Goal: Communication & Community: Ask a question

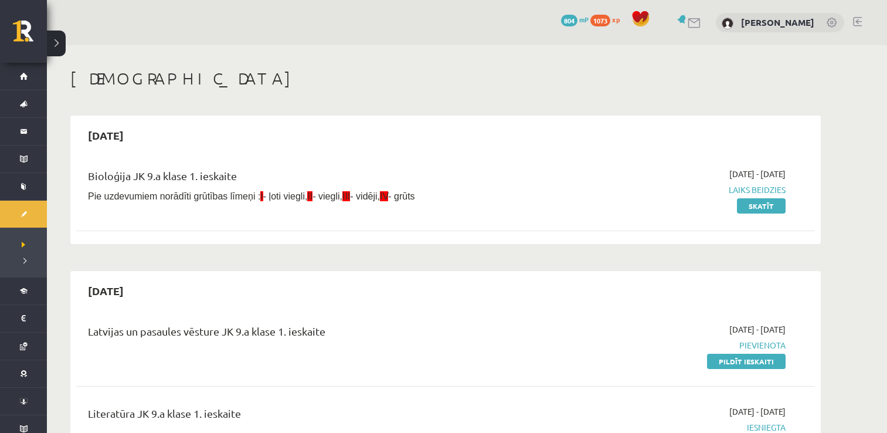
scroll to position [1330, 0]
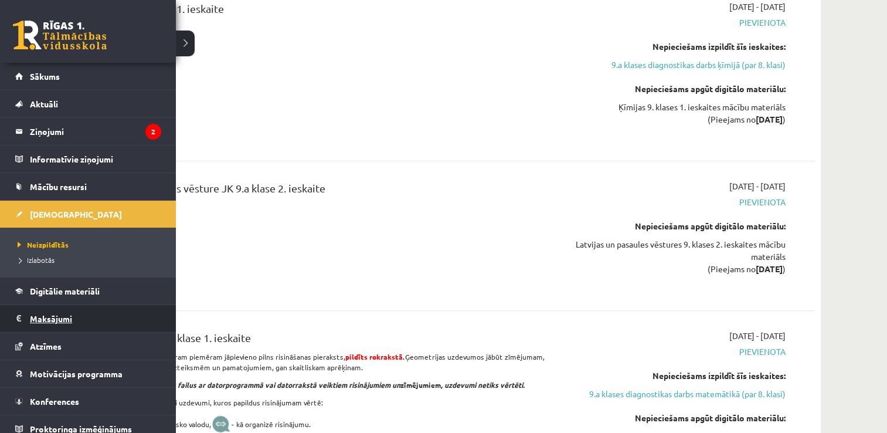
click at [53, 316] on legend "Maksājumi 0" at bounding box center [95, 318] width 131 height 27
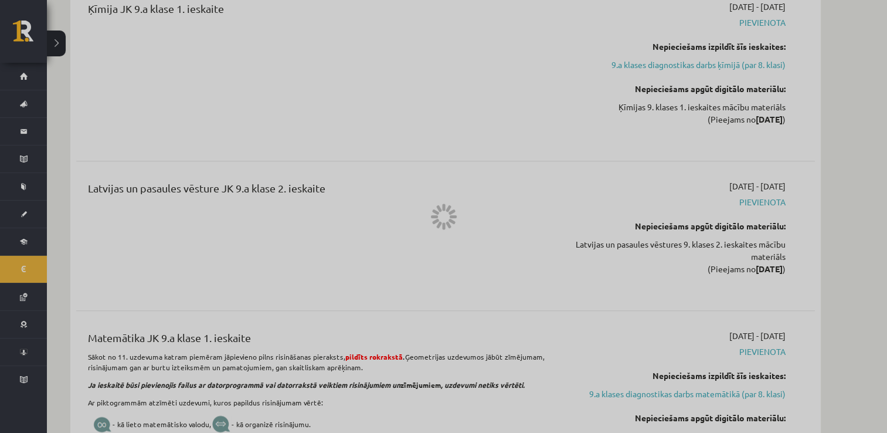
scroll to position [396, 0]
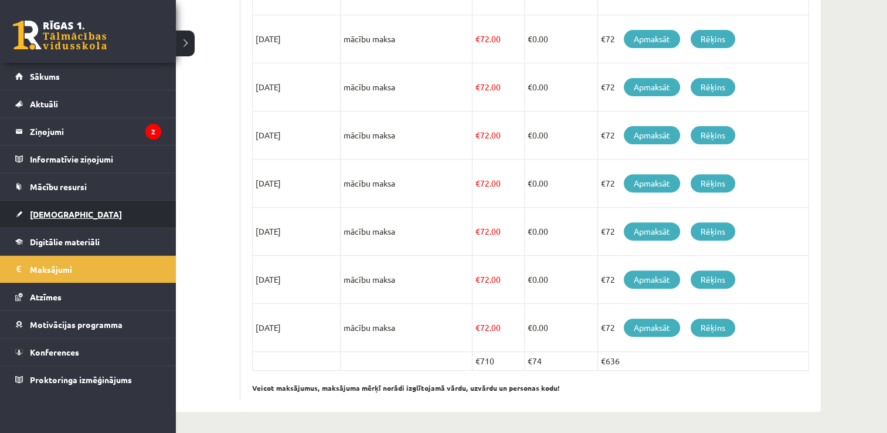
click at [59, 210] on span "[DEMOGRAPHIC_DATA]" at bounding box center [76, 214] width 92 height 11
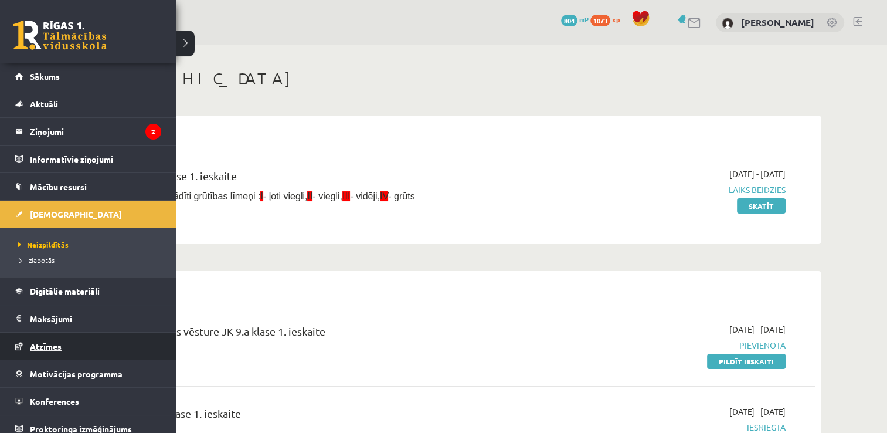
click at [47, 341] on span "Atzīmes" at bounding box center [46, 346] width 32 height 11
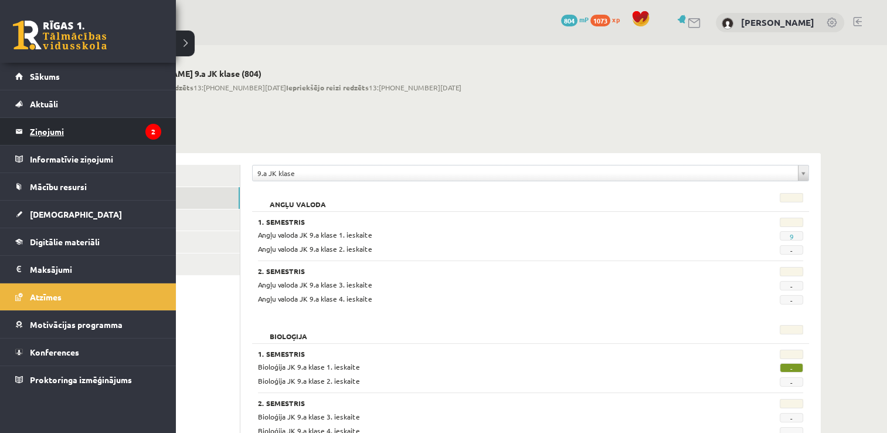
click at [52, 137] on legend "Ziņojumi 2" at bounding box center [95, 131] width 131 height 27
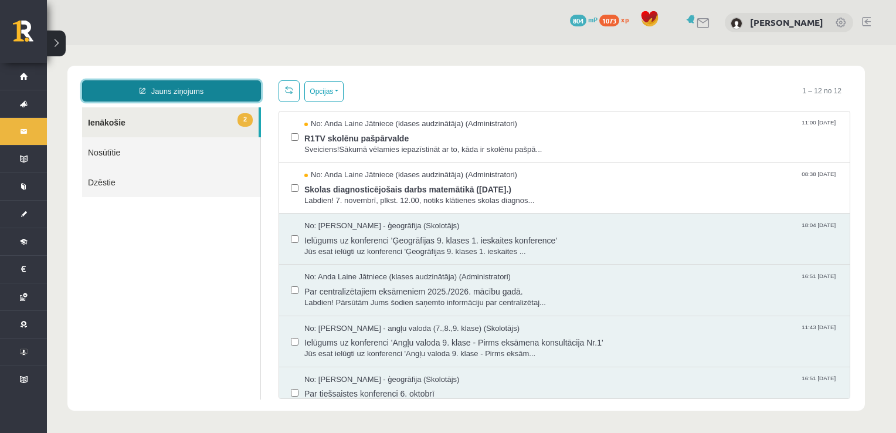
click at [165, 85] on link "Jauns ziņojums" at bounding box center [171, 90] width 179 height 21
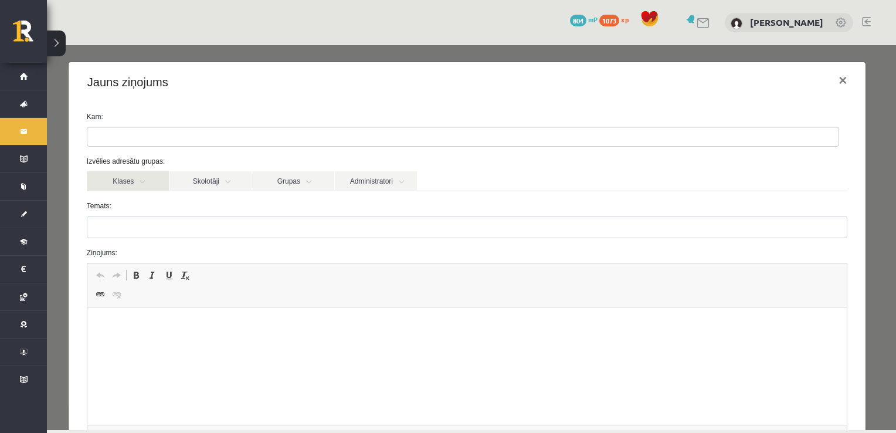
click at [132, 184] on link "Klases" at bounding box center [128, 181] width 82 height 20
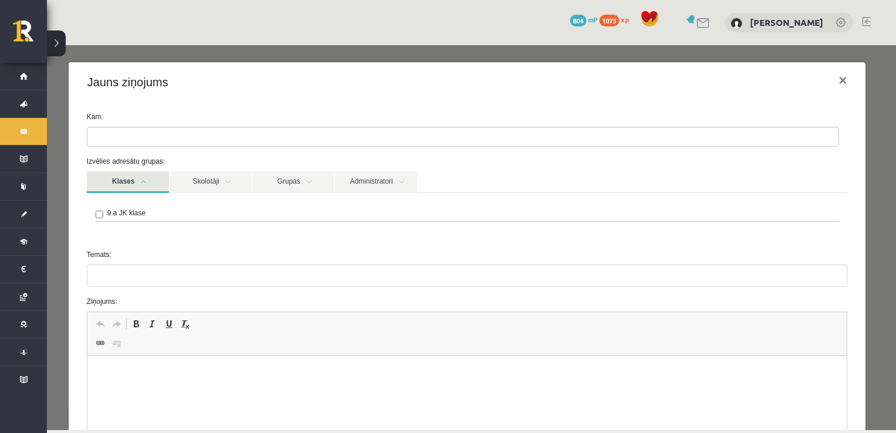
click at [157, 187] on link "Klases" at bounding box center [128, 182] width 82 height 22
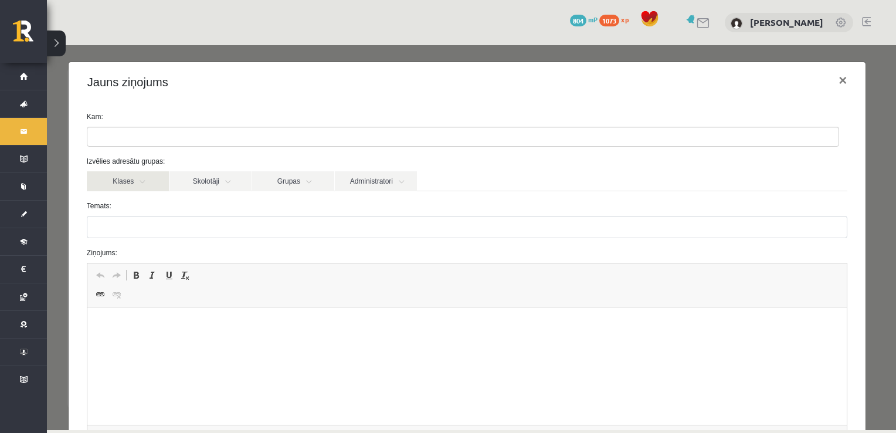
click at [124, 184] on link "Klases" at bounding box center [128, 181] width 82 height 20
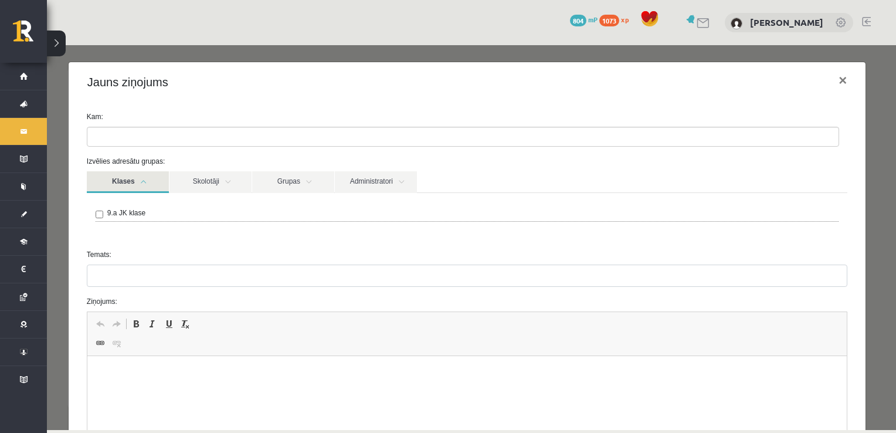
click at [127, 179] on link "Klases" at bounding box center [128, 182] width 82 height 22
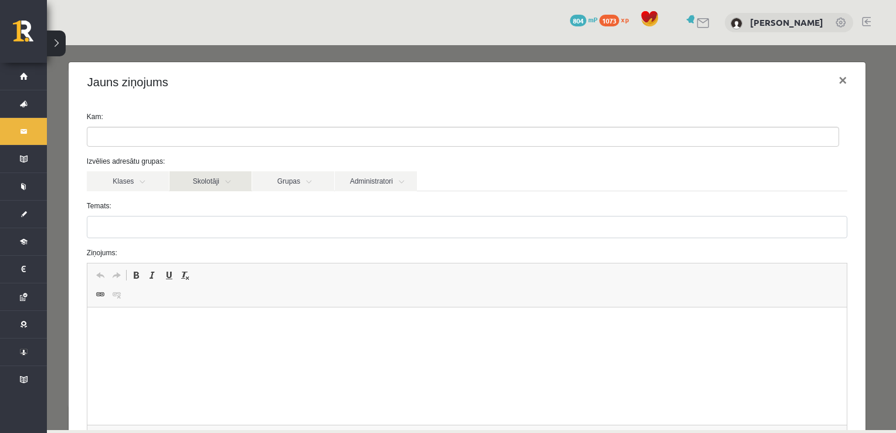
click at [172, 181] on link "Skolotāji" at bounding box center [210, 181] width 82 height 20
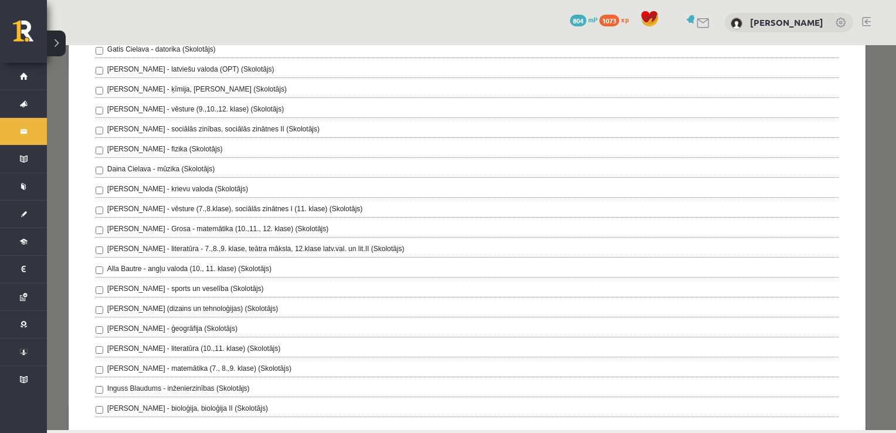
scroll to position [204, 0]
click at [121, 305] on label "[PERSON_NAME] (dizains un tehnoloģijas) (Skolotājs)" at bounding box center [192, 307] width 171 height 11
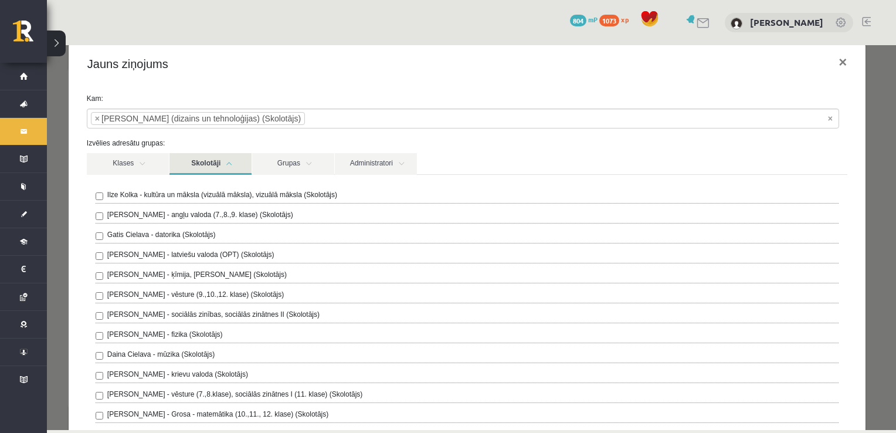
scroll to position [0, 0]
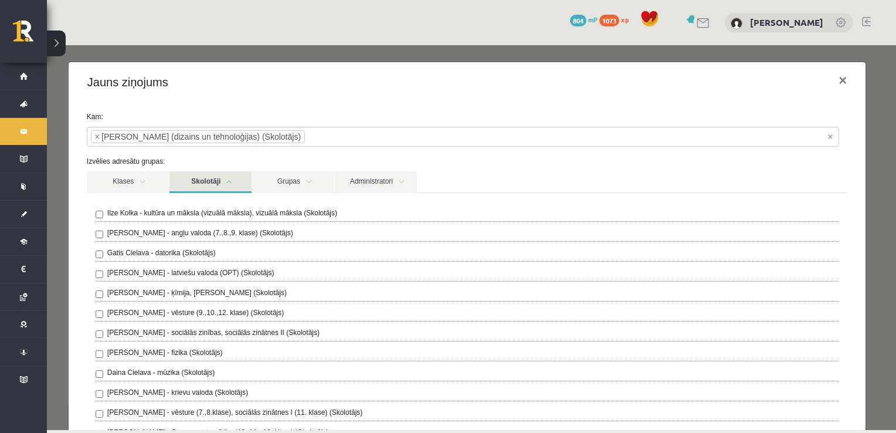
click at [544, 176] on div "Klases Skolotāji Grupas Administratori" at bounding box center [467, 181] width 760 height 21
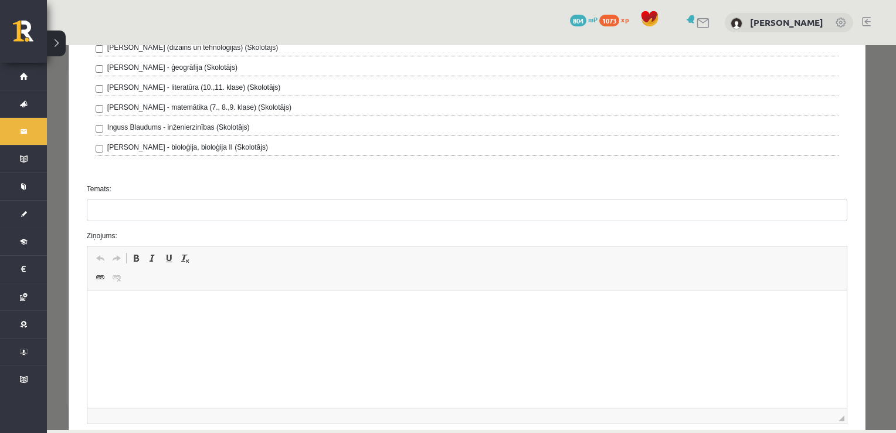
scroll to position [474, 0]
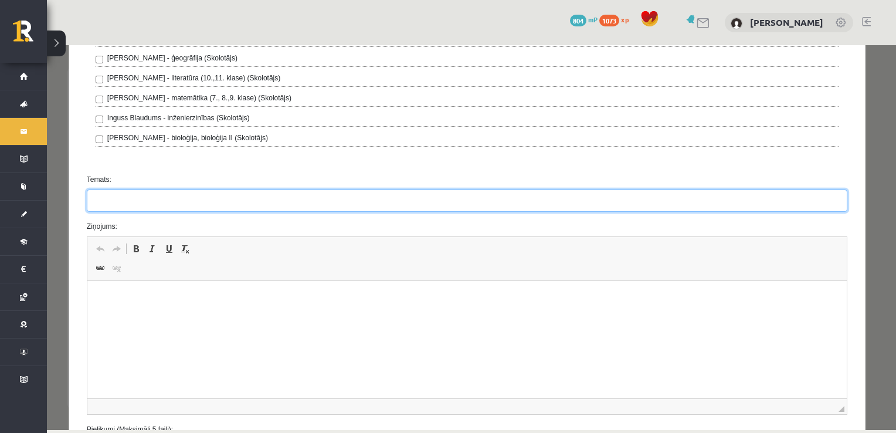
click at [385, 199] on input "Temats:" at bounding box center [467, 200] width 760 height 22
type input "**********"
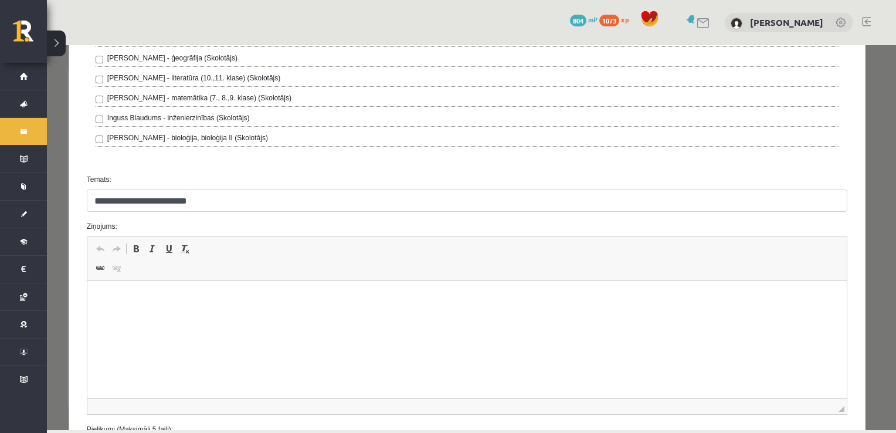
click at [348, 316] on html at bounding box center [466, 299] width 759 height 36
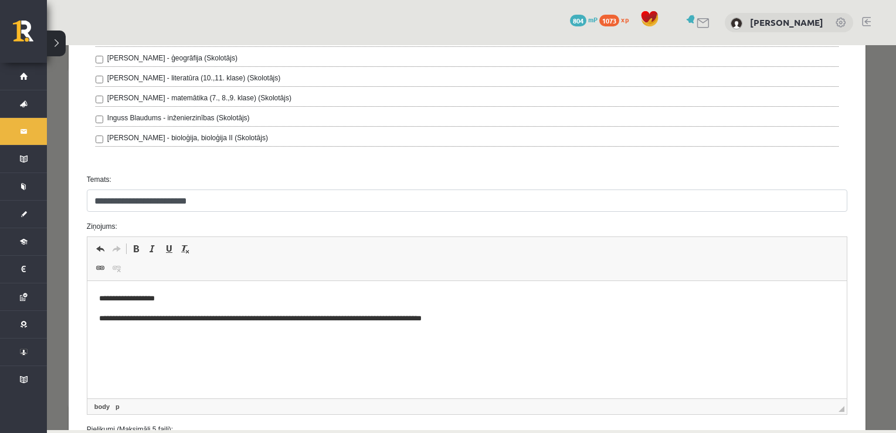
click at [436, 336] on html "**********" at bounding box center [466, 308] width 759 height 55
click at [255, 319] on p "**********" at bounding box center [462, 318] width 728 height 12
click at [332, 319] on p "**********" at bounding box center [462, 318] width 728 height 12
drag, startPoint x: 410, startPoint y: 300, endPoint x: 467, endPoint y: 477, distance: 186.6
click at [410, 300] on p "**********" at bounding box center [462, 298] width 728 height 12
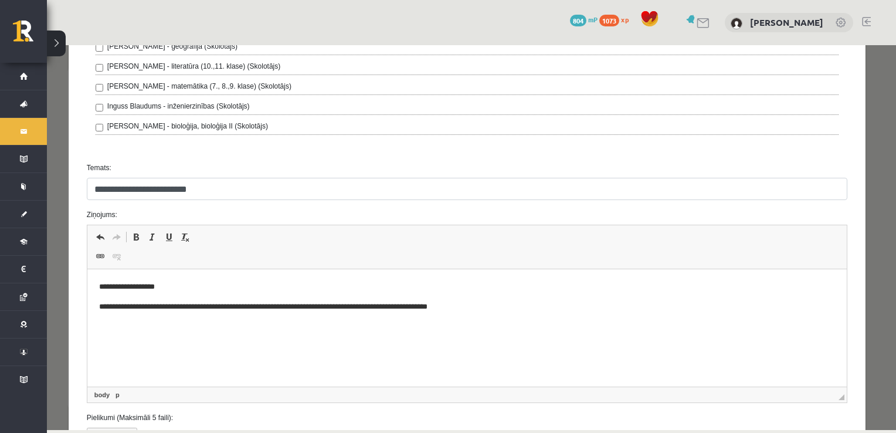
scroll to position [560, 0]
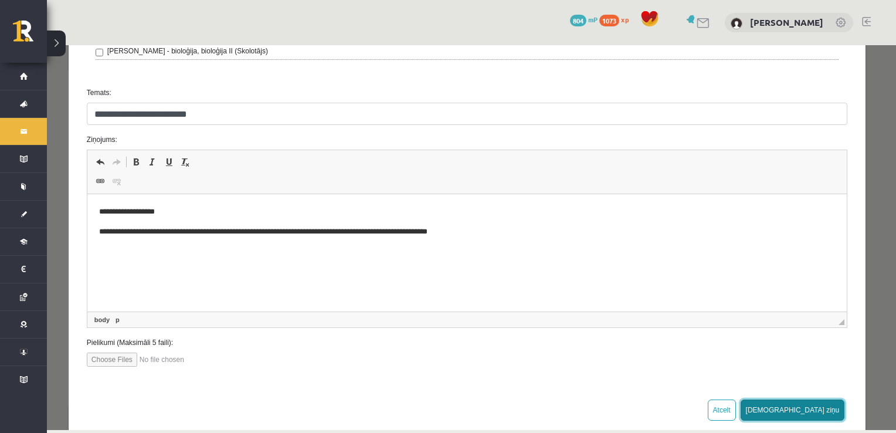
click at [805, 399] on button "[DEMOGRAPHIC_DATA] ziņu" at bounding box center [792, 409] width 104 height 21
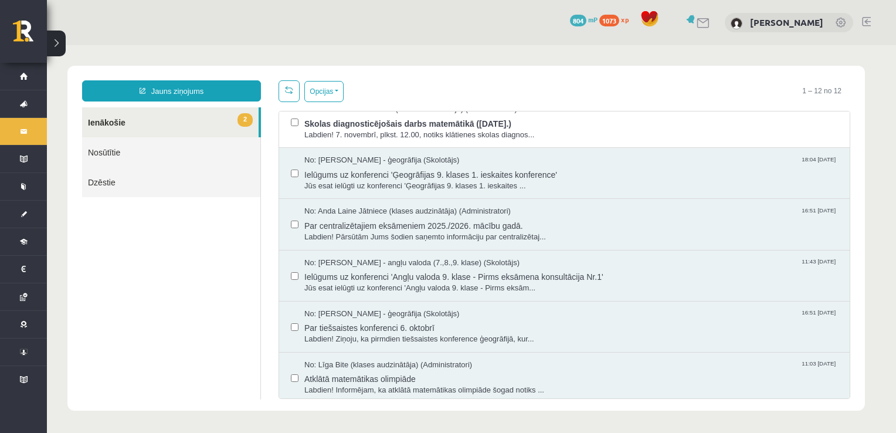
scroll to position [0, 0]
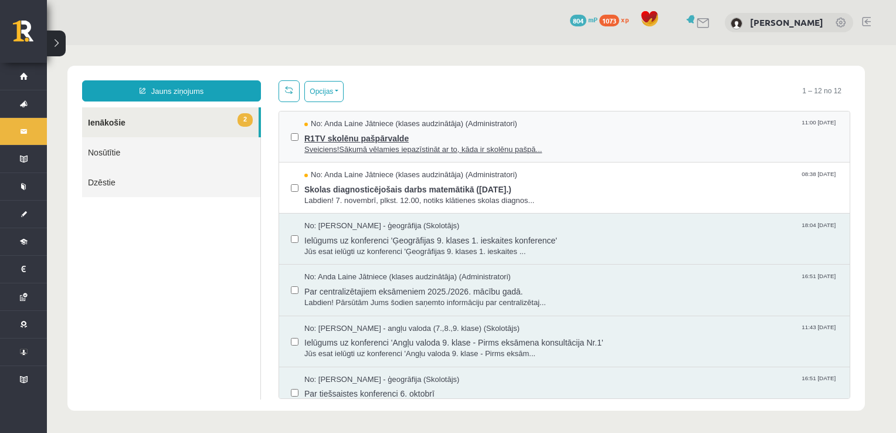
click at [670, 144] on span "Sveiciens!Sākumā vēlamies iepazīstināt ar to, kāda ir skolēnu pašpā..." at bounding box center [570, 149] width 533 height 11
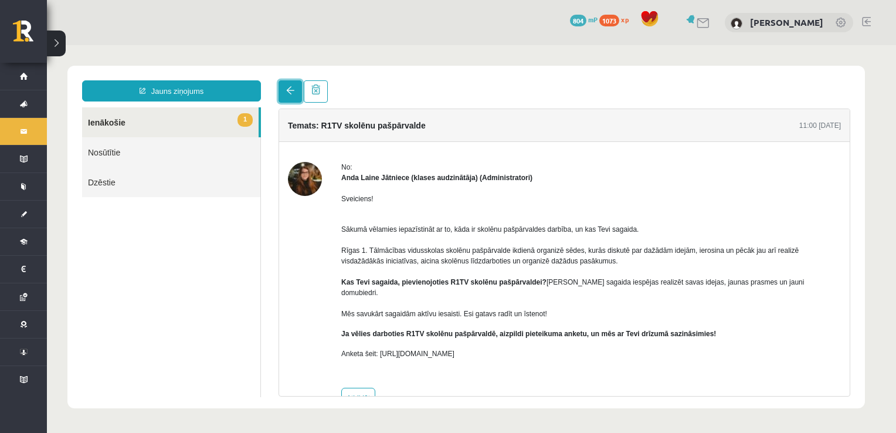
click at [279, 91] on link at bounding box center [289, 91] width 23 height 22
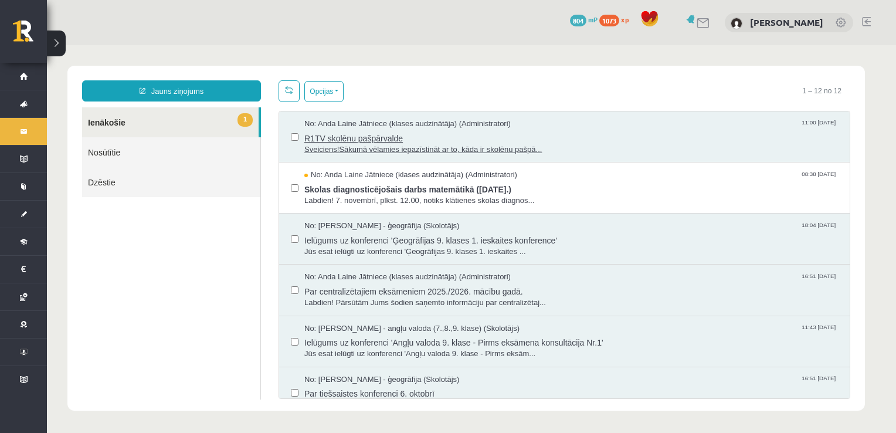
click at [484, 131] on span "R1TV skolēnu pašpārvalde" at bounding box center [570, 137] width 533 height 15
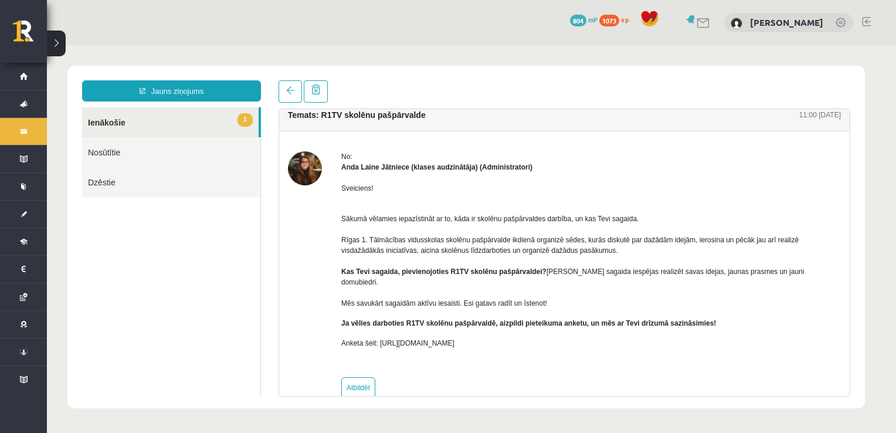
scroll to position [21, 0]
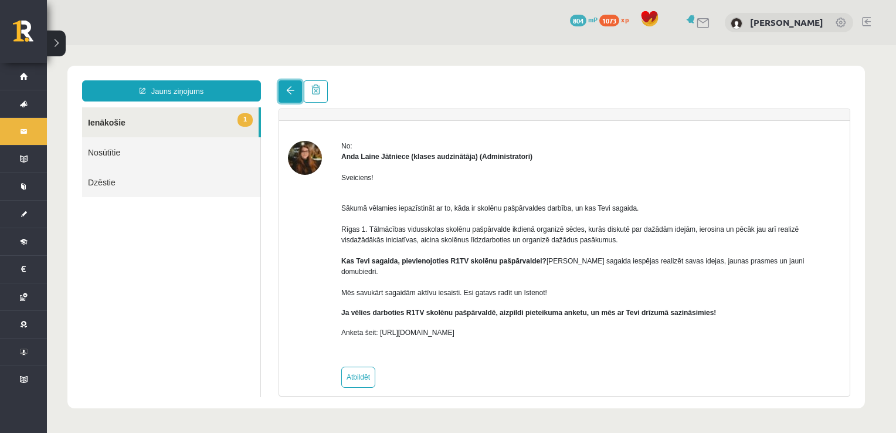
click at [283, 94] on link at bounding box center [289, 91] width 23 height 22
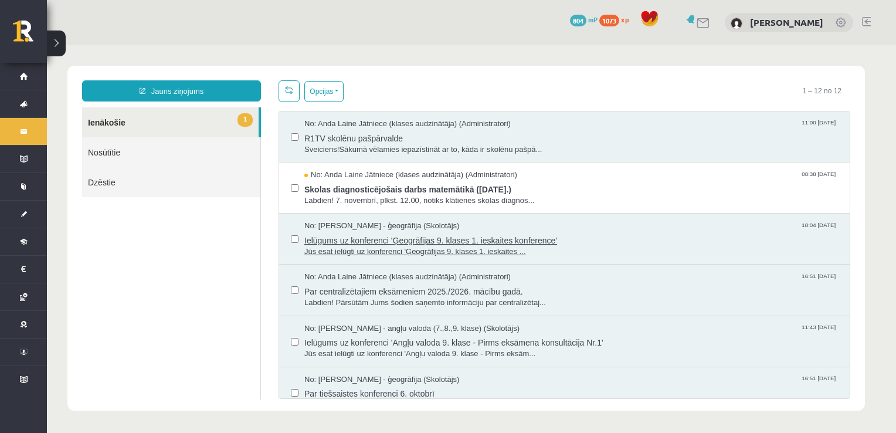
scroll to position [0, 0]
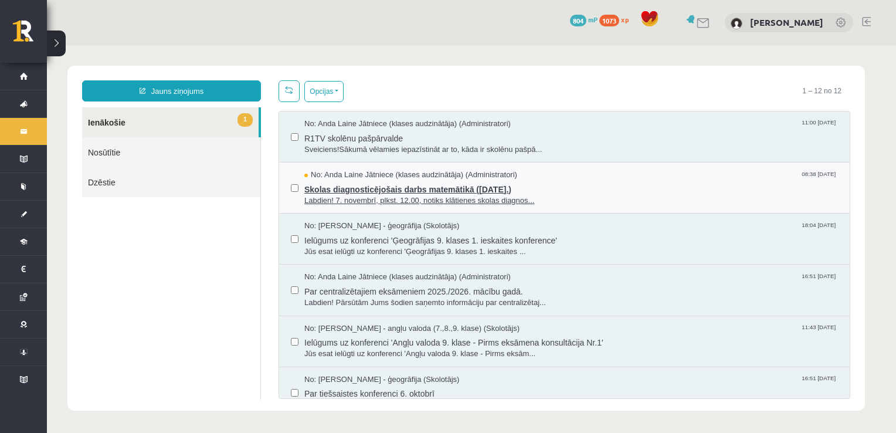
click at [382, 184] on span "Skolas diagnosticējošais darbs matemātikā ([DATE].)" at bounding box center [570, 188] width 533 height 15
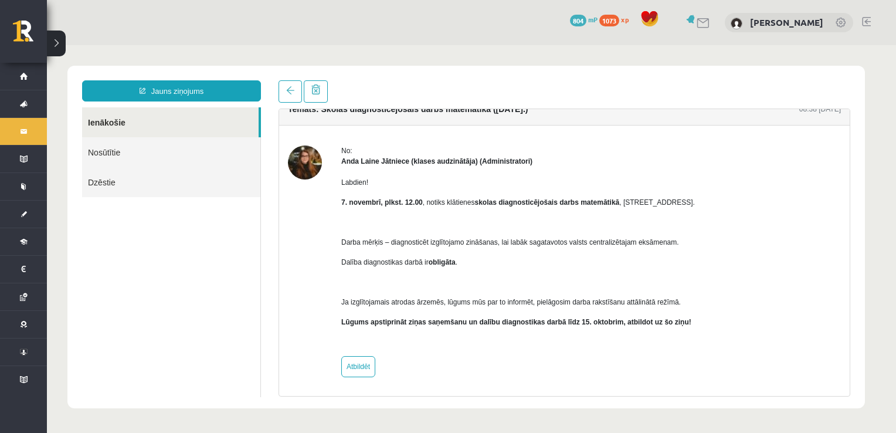
scroll to position [16, 0]
click at [361, 356] on link "Atbildēt" at bounding box center [358, 366] width 34 height 21
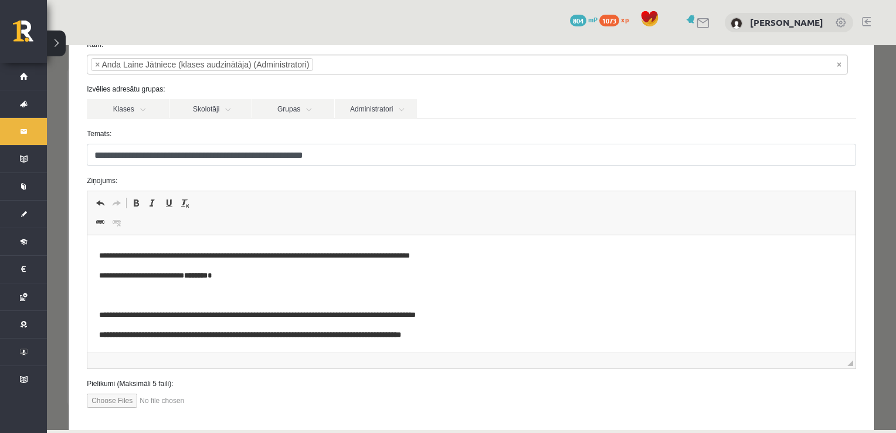
scroll to position [110, 0]
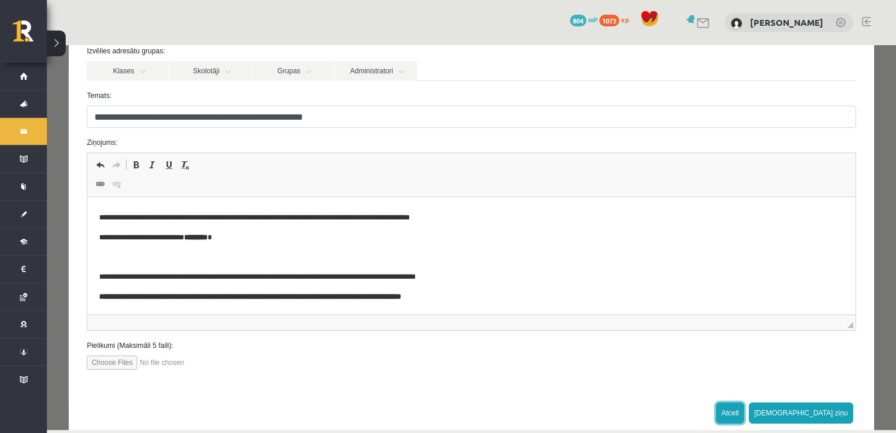
click at [744, 411] on button "Atcelt" at bounding box center [730, 412] width 28 height 21
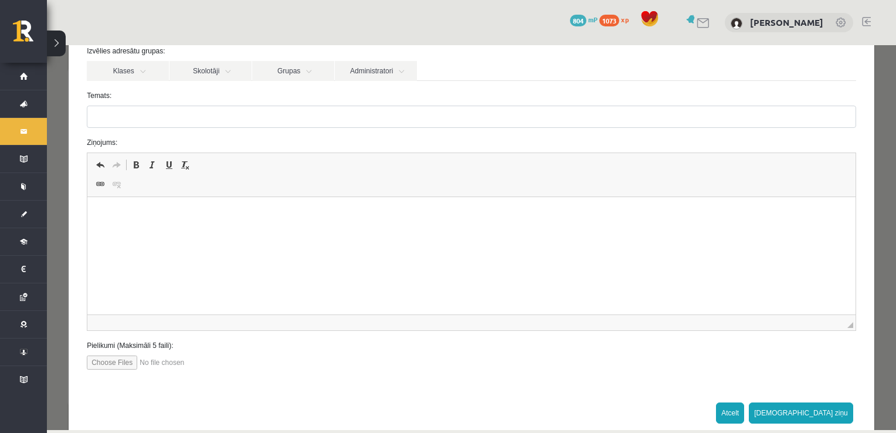
scroll to position [0, 0]
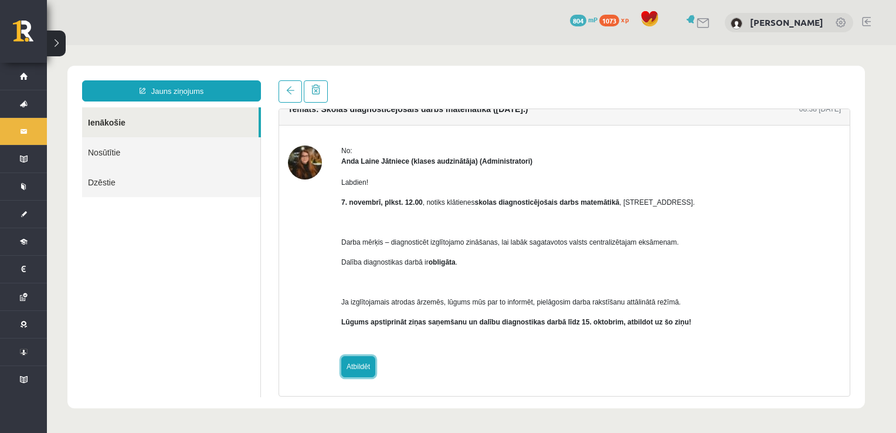
click at [348, 356] on link "Atbildēt" at bounding box center [358, 366] width 34 height 21
type input "**********"
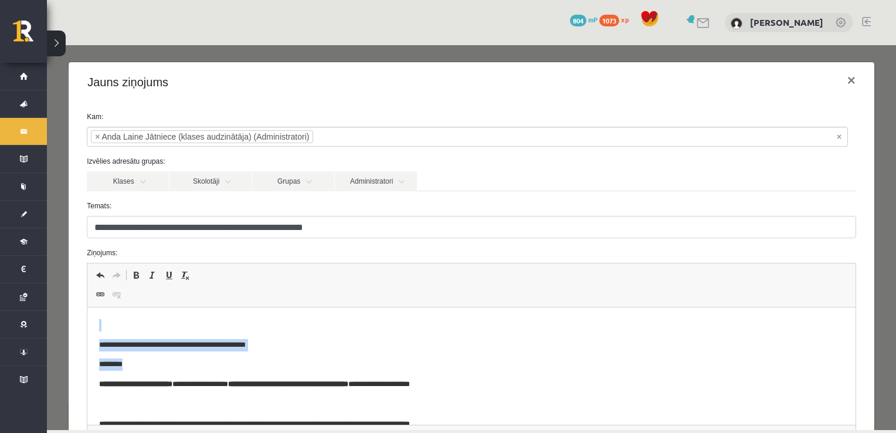
drag, startPoint x: 388, startPoint y: 618, endPoint x: 390, endPoint y: 560, distance: 57.5
click at [349, 307] on html "**********" at bounding box center [471, 414] width 768 height 214
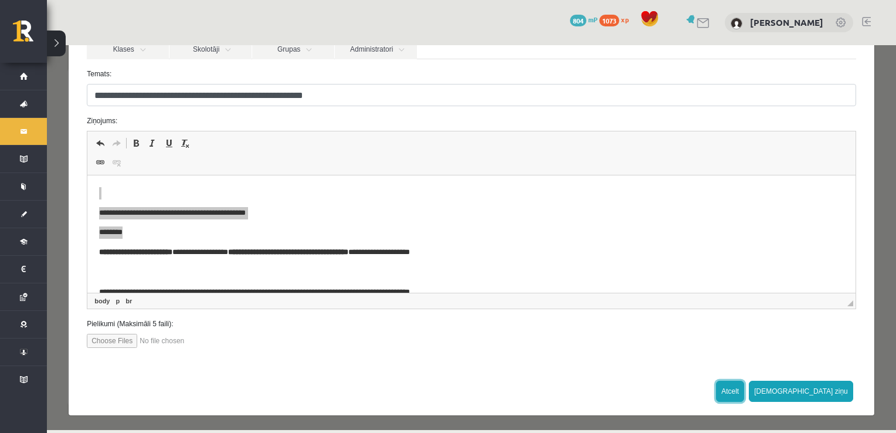
click at [744, 397] on button "Atcelt" at bounding box center [730, 390] width 28 height 21
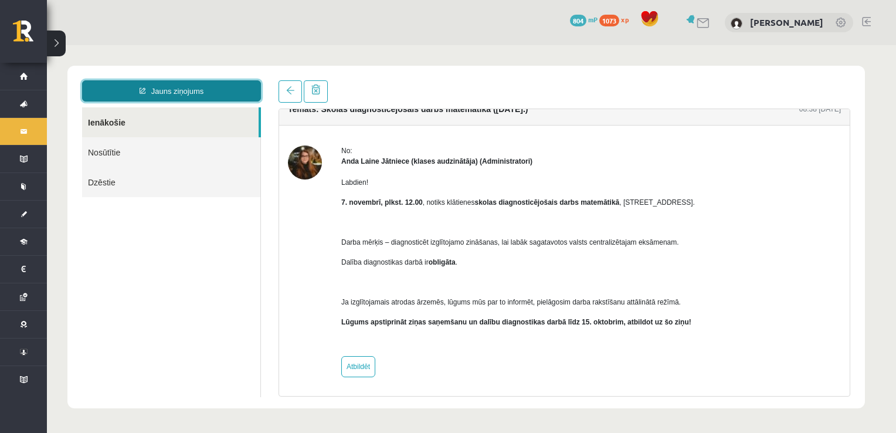
click at [223, 86] on link "Jauns ziņojums" at bounding box center [171, 90] width 179 height 21
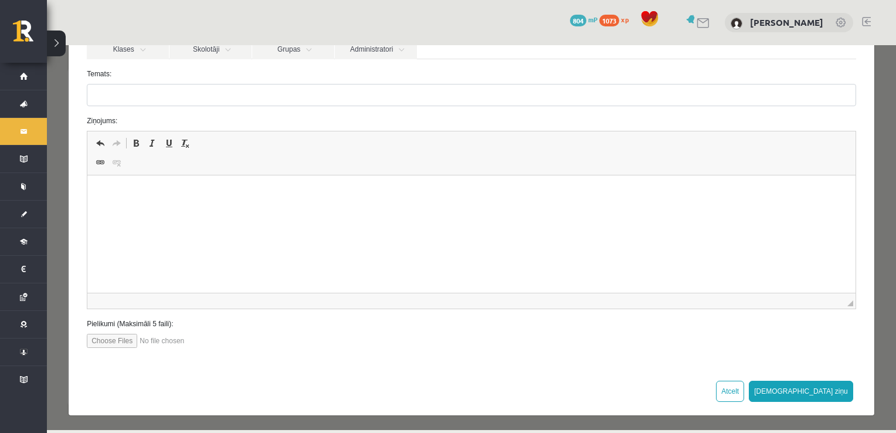
scroll to position [0, 0]
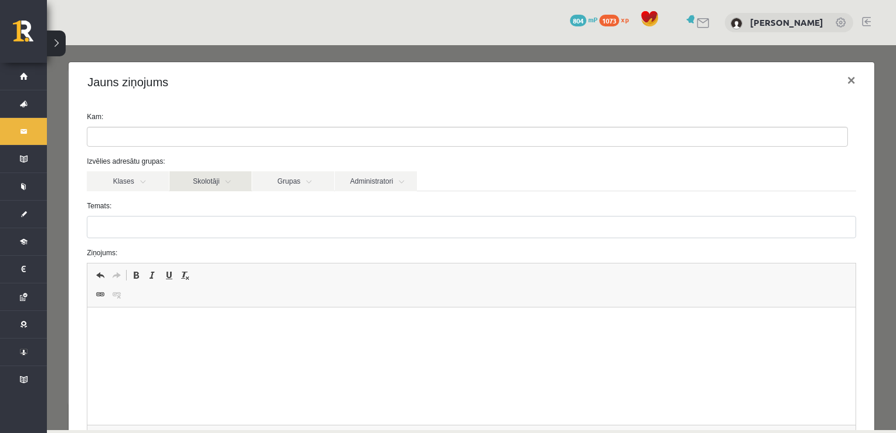
click at [205, 180] on link "Skolotāji" at bounding box center [210, 181] width 82 height 20
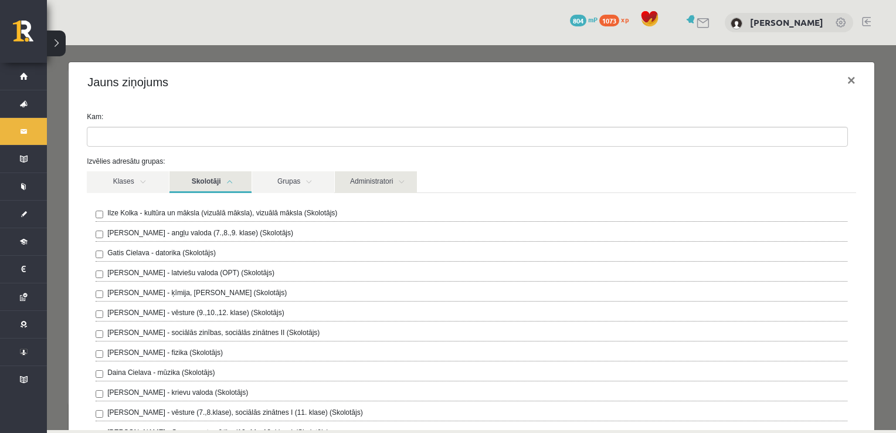
click at [394, 178] on link "Administratori" at bounding box center [376, 182] width 82 height 22
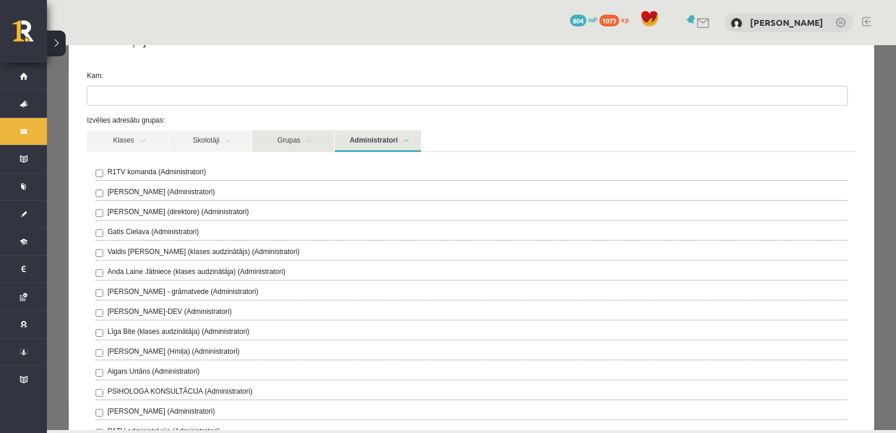
scroll to position [47, 0]
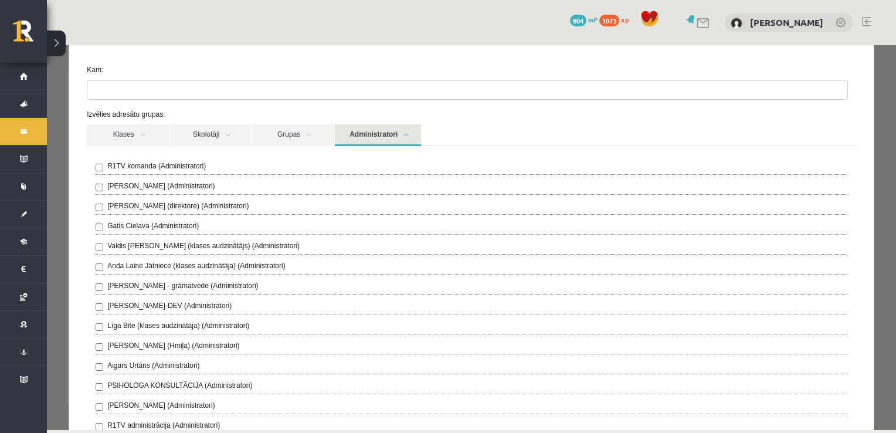
click at [247, 260] on label "Anda Laine Jātniece (klases audzinātāja) (Administratori)" at bounding box center [196, 265] width 178 height 11
click at [502, 131] on div "Klases Skolotāji Grupas Administratori" at bounding box center [471, 134] width 769 height 21
click at [230, 133] on link "Skolotāji" at bounding box center [210, 135] width 82 height 22
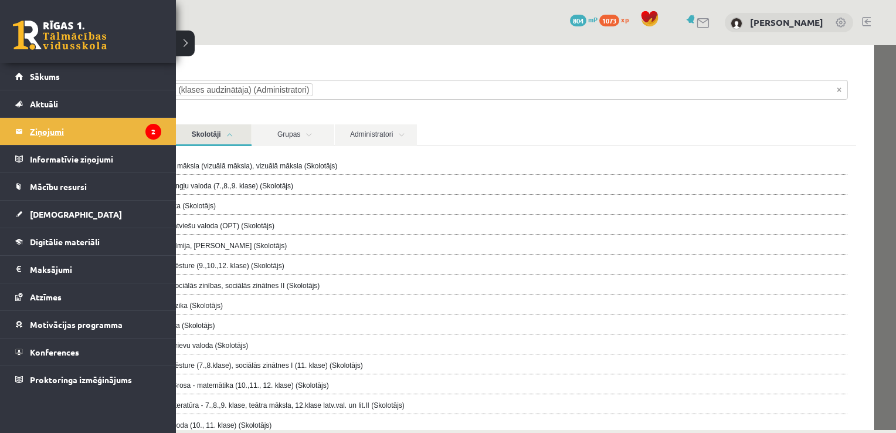
click at [77, 132] on legend "Ziņojumi 2" at bounding box center [95, 131] width 131 height 27
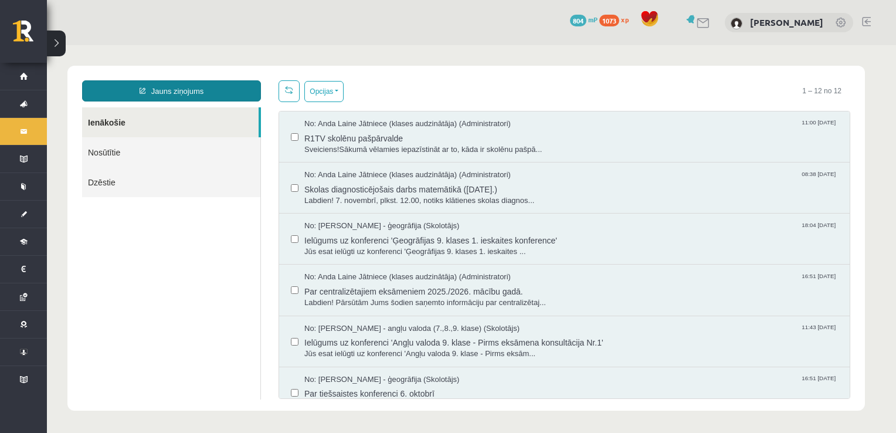
scroll to position [0, 0]
click at [165, 95] on link "Jauns ziņojums" at bounding box center [171, 90] width 179 height 21
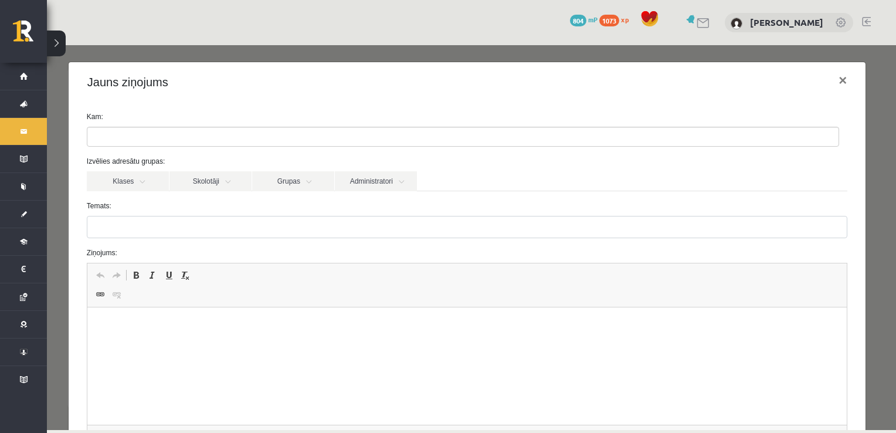
click at [194, 142] on ul at bounding box center [462, 136] width 751 height 19
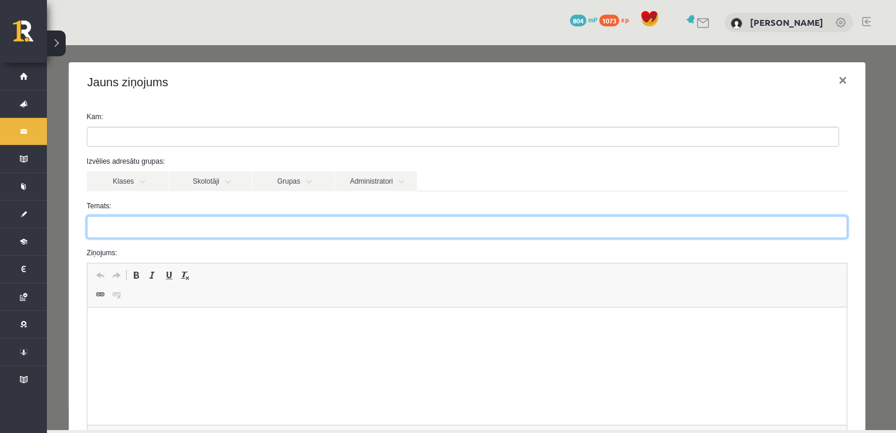
click at [477, 229] on input "Temats:" at bounding box center [467, 227] width 760 height 22
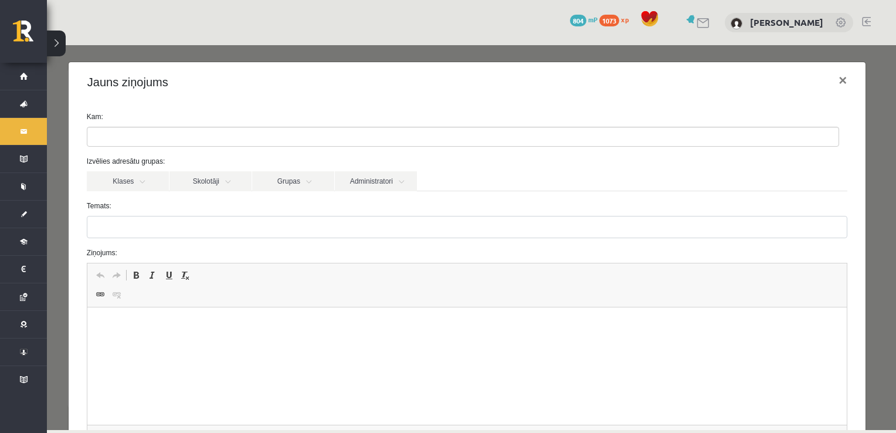
click at [293, 192] on form "Kam: Izvēlies adresātu grupas: Klases Skolotāji Grupas Administratori 9.a JK kl…" at bounding box center [467, 295] width 778 height 368
click at [376, 190] on link "Administratori" at bounding box center [376, 181] width 82 height 20
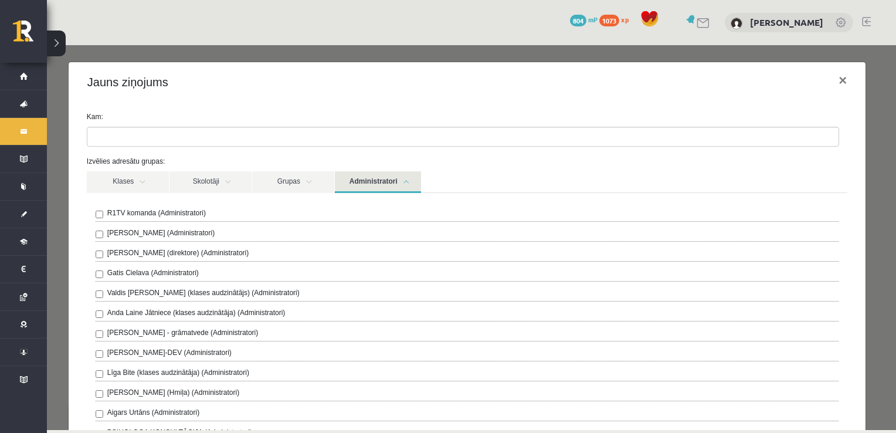
click at [135, 312] on label "Anda Laine Jātniece (klases audzinātāja) (Administratori)" at bounding box center [196, 312] width 178 height 11
click at [571, 161] on label "Izvēlies adresātu grupas:" at bounding box center [467, 161] width 778 height 11
click at [577, 118] on label "Kam:" at bounding box center [467, 116] width 778 height 11
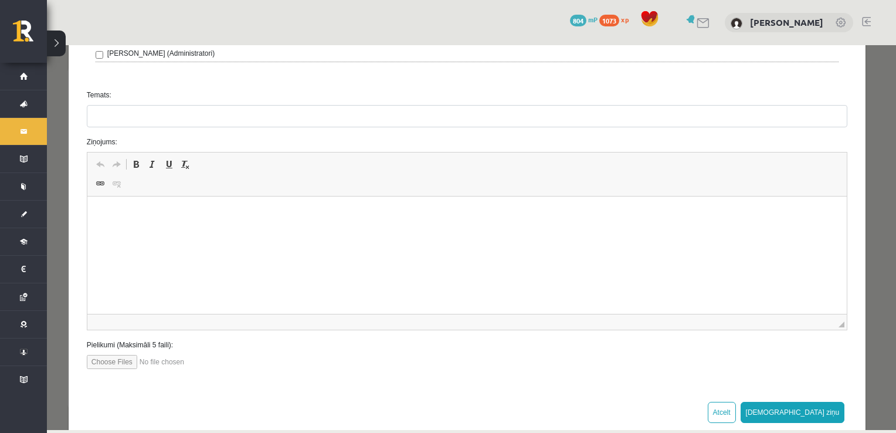
scroll to position [517, 0]
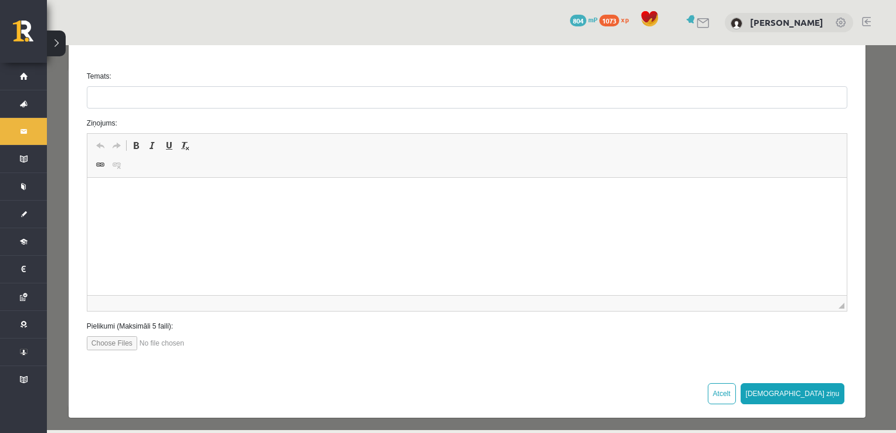
click at [369, 213] on html at bounding box center [466, 196] width 759 height 36
click at [350, 96] on input "Temats:" at bounding box center [467, 97] width 760 height 22
type input "**********"
